Goal: Navigation & Orientation: Find specific page/section

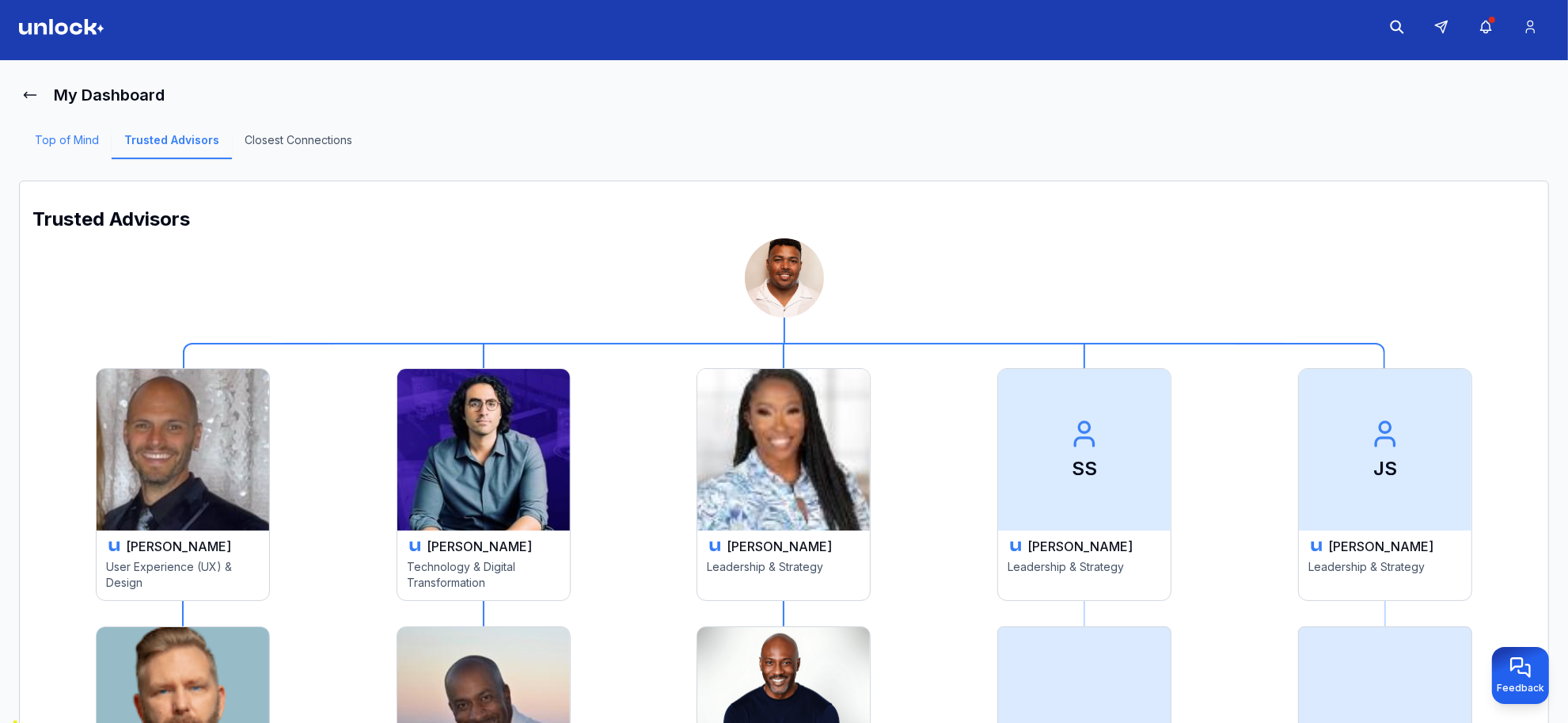
click at [66, 148] on link "Top of Mind" at bounding box center [67, 146] width 90 height 27
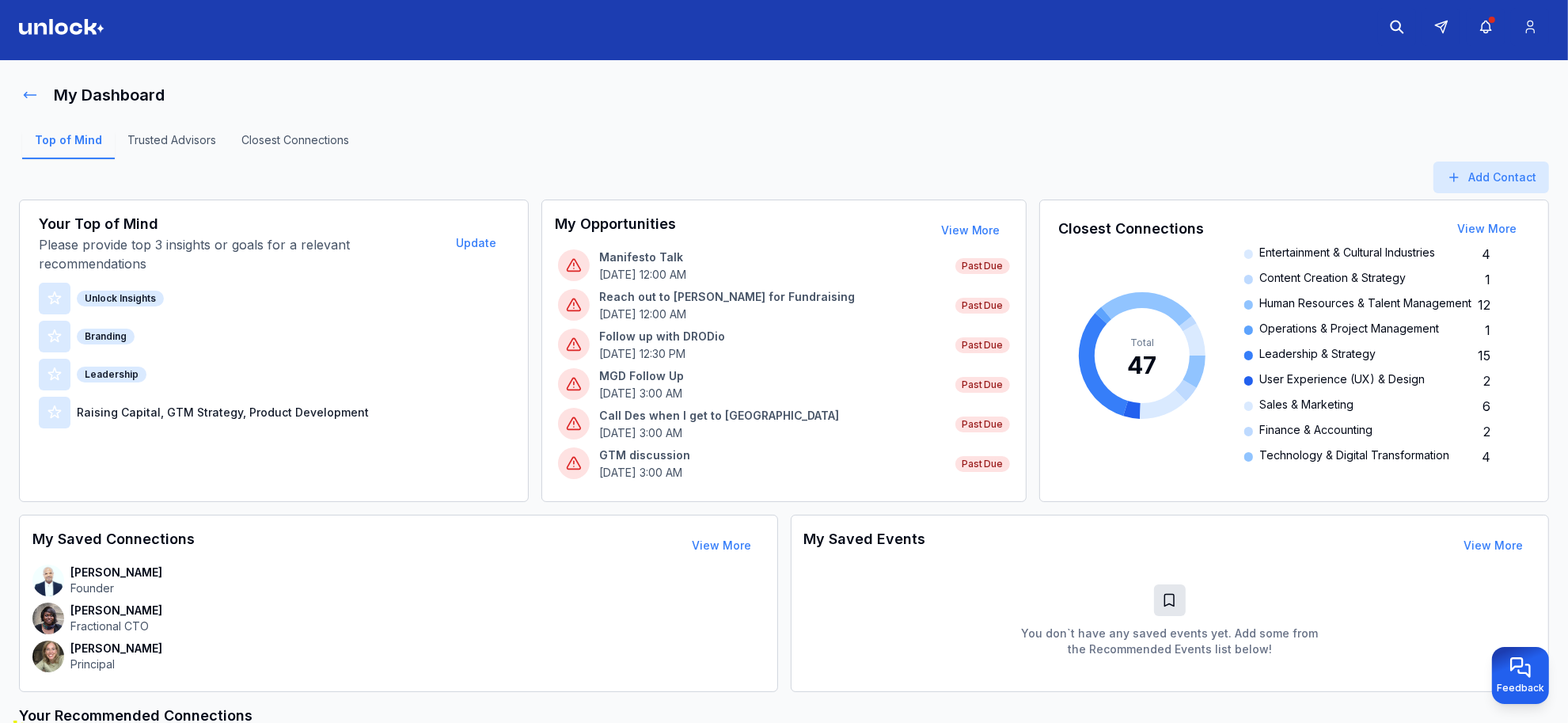
click at [20, 93] on button at bounding box center [30, 95] width 22 height 32
